Goal: Use online tool/utility: Utilize a website feature to perform a specific function

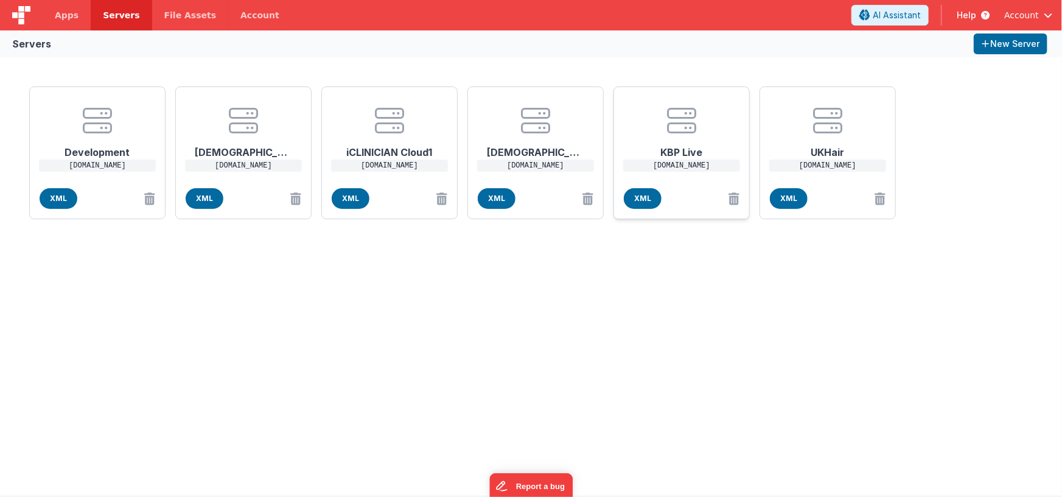
click at [678, 145] on h1 "KBP Live" at bounding box center [681, 147] width 97 height 24
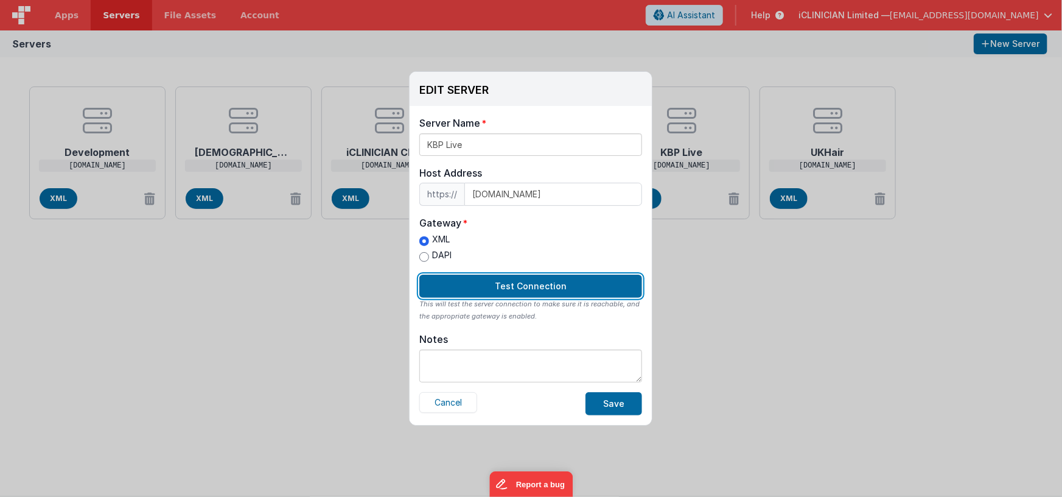
click at [572, 292] on button "Test Connection" at bounding box center [530, 285] width 223 height 23
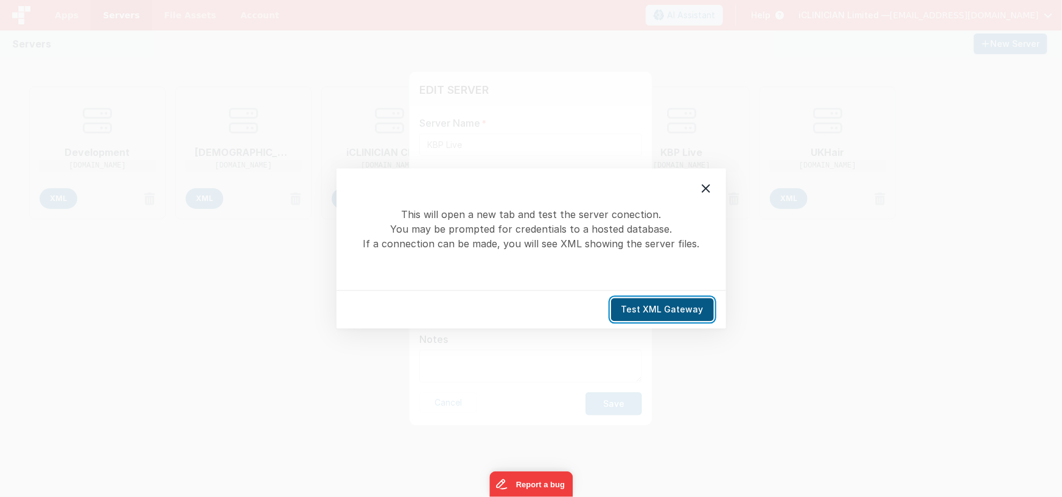
click at [649, 304] on button "Test XML Gateway" at bounding box center [662, 309] width 103 height 23
click at [701, 184] on icon at bounding box center [706, 188] width 15 height 15
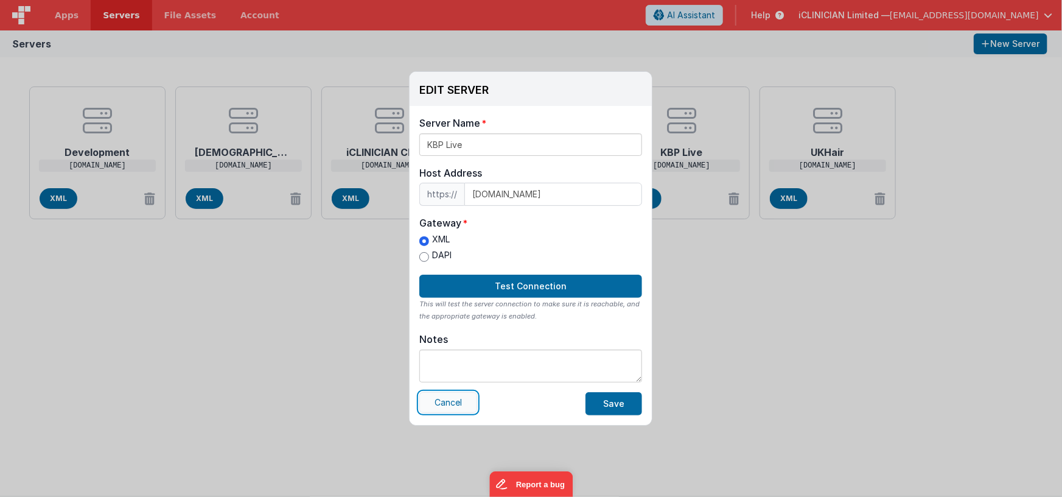
click at [456, 399] on button "Cancel" at bounding box center [448, 402] width 58 height 21
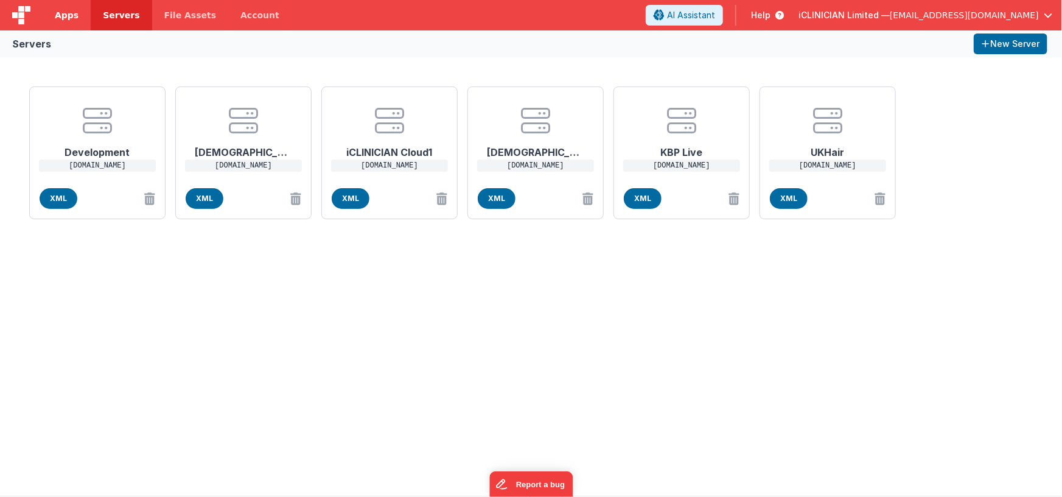
click at [73, 16] on span "Apps" at bounding box center [67, 15] width 24 height 12
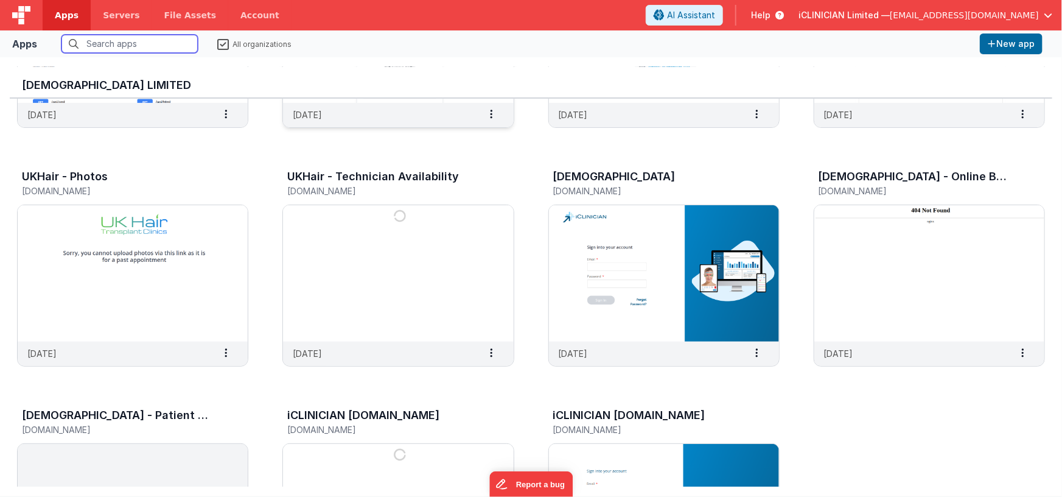
scroll to position [245, 0]
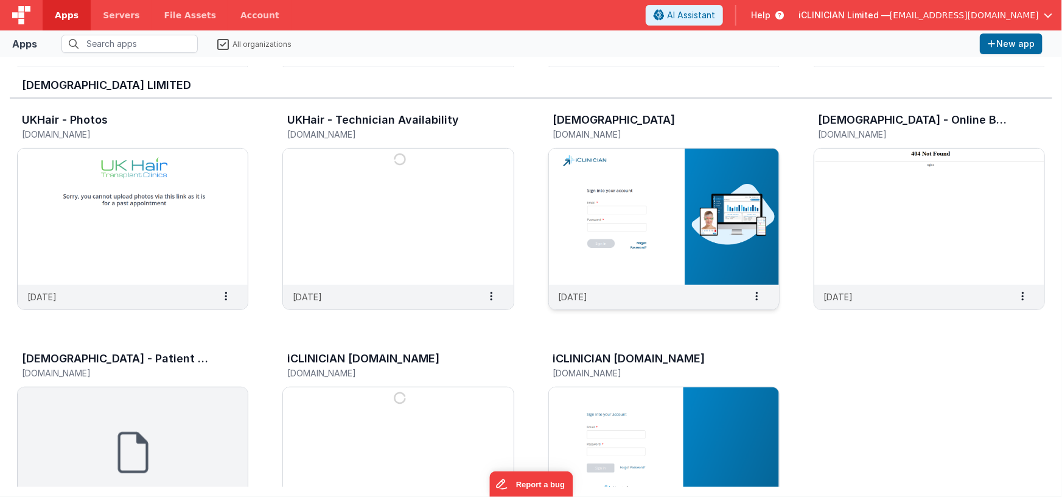
click at [594, 204] on img at bounding box center [664, 216] width 230 height 136
